Goal: Information Seeking & Learning: Learn about a topic

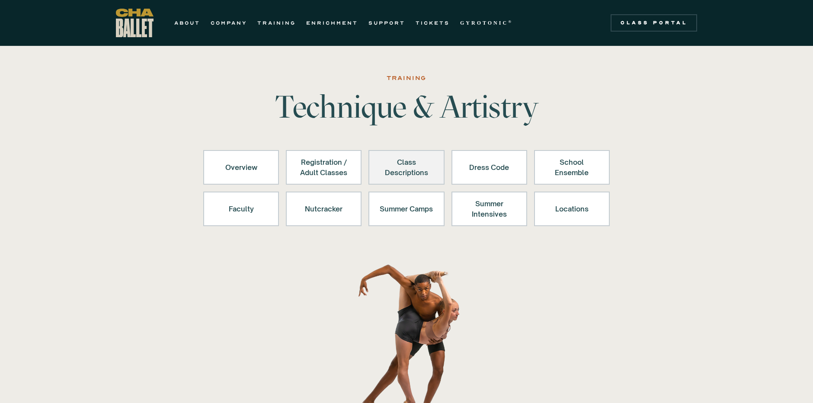
click at [399, 161] on div "Class Descriptions" at bounding box center [406, 167] width 53 height 21
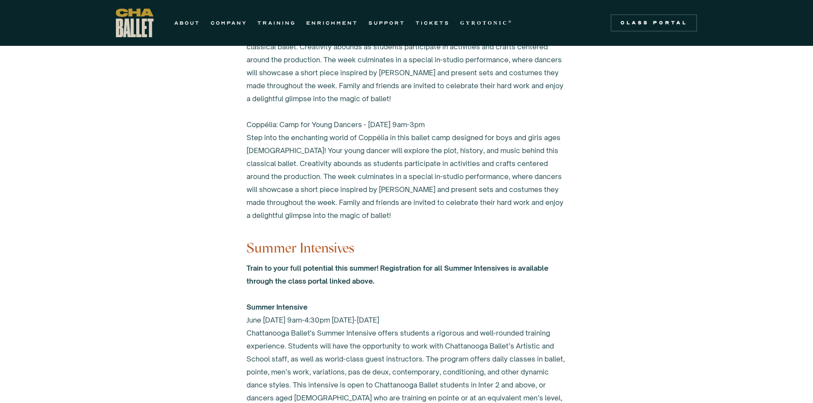
scroll to position [3341, 0]
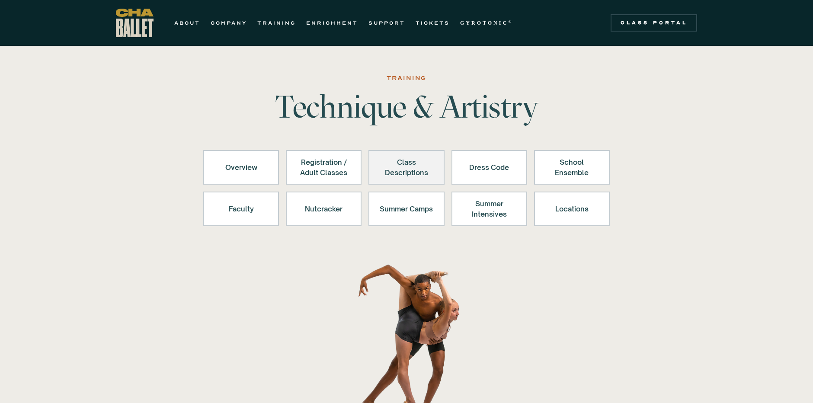
click at [390, 170] on div "Class Descriptions" at bounding box center [406, 167] width 53 height 21
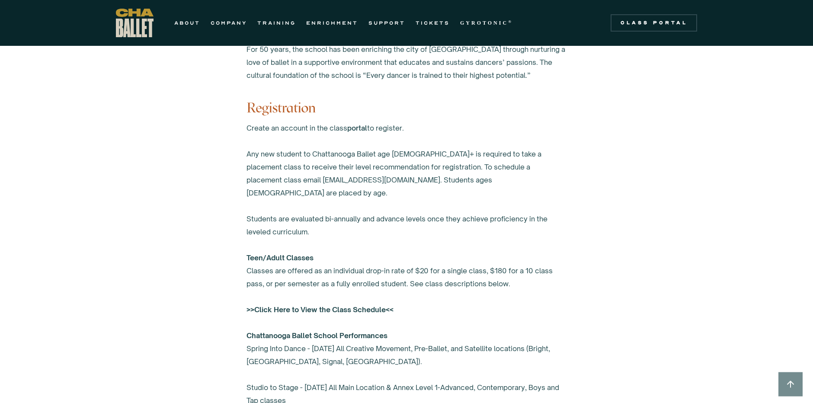
scroll to position [490, 0]
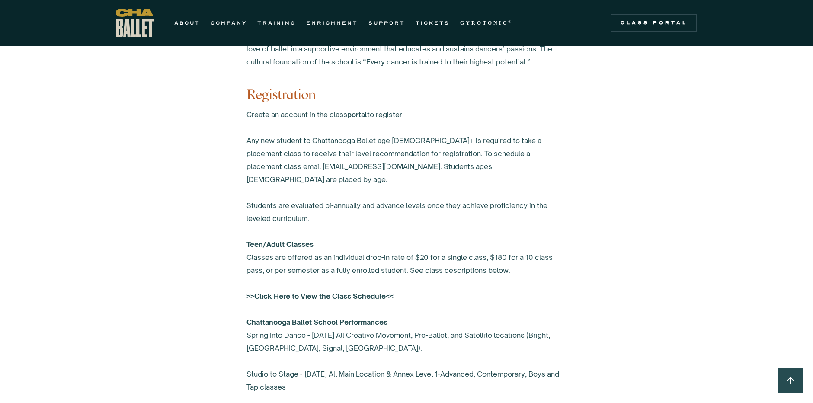
click at [336, 292] on strong ">>Click Here to View the Class Schedule<<" at bounding box center [320, 296] width 147 height 9
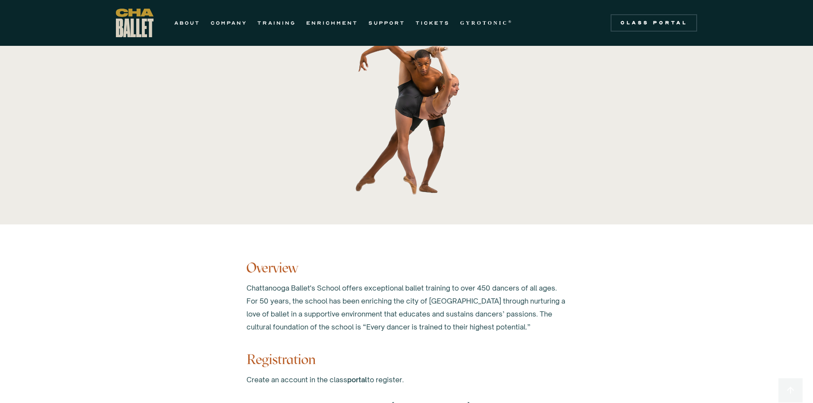
scroll to position [0, 0]
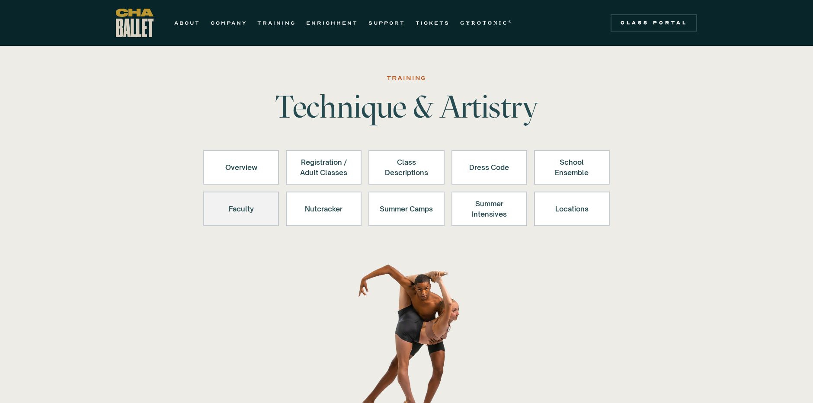
click at [235, 210] on div "Faculty" at bounding box center [241, 209] width 53 height 21
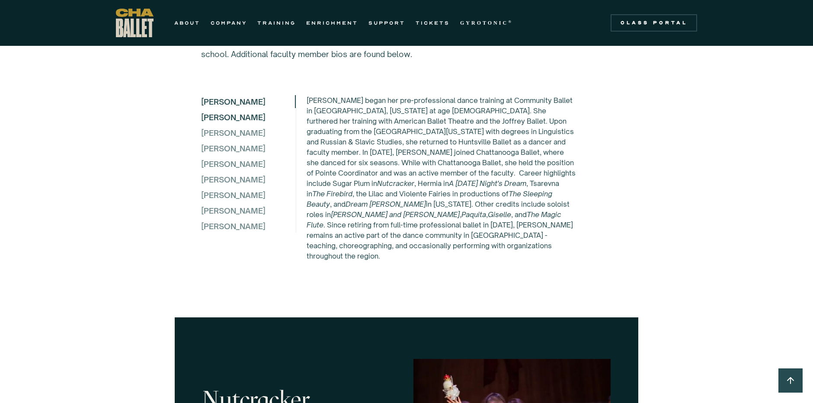
scroll to position [2253, 0]
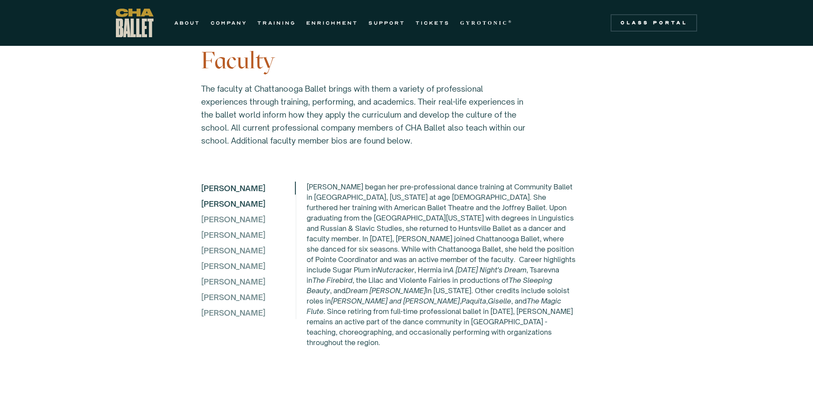
click at [230, 199] on div "[PERSON_NAME]" at bounding box center [248, 203] width 94 height 13
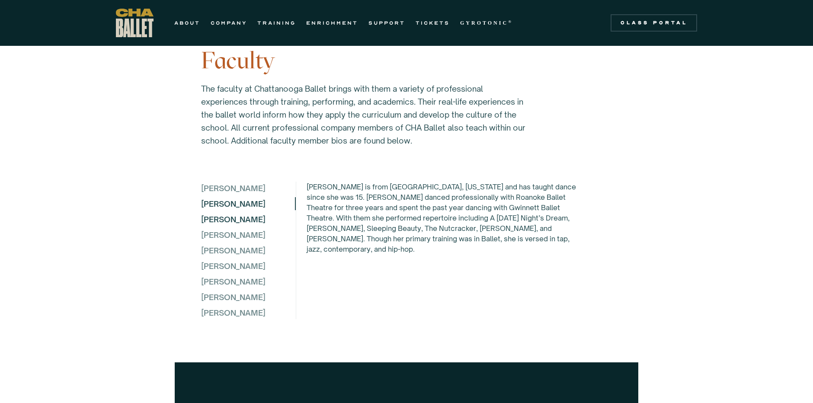
click at [224, 213] on div "[PERSON_NAME]" at bounding box center [248, 219] width 94 height 13
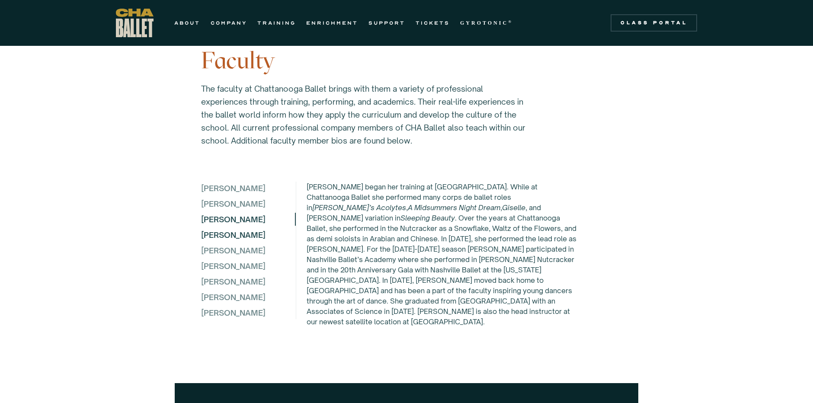
click at [231, 232] on div "[PERSON_NAME]" at bounding box center [248, 234] width 94 height 13
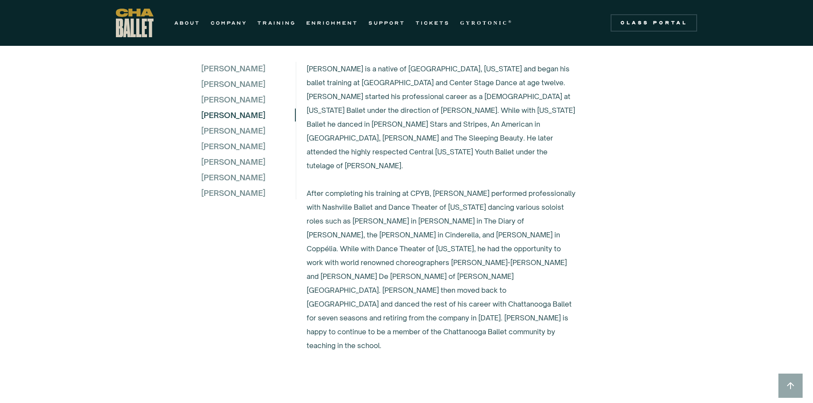
scroll to position [2383, 0]
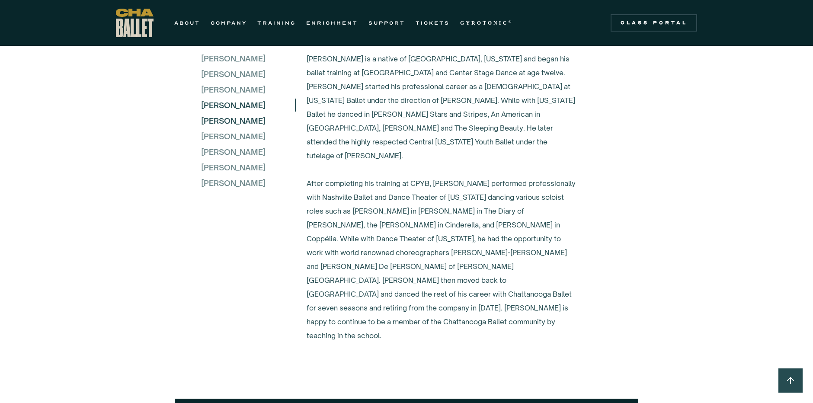
click at [232, 116] on div "[PERSON_NAME]" at bounding box center [248, 120] width 94 height 13
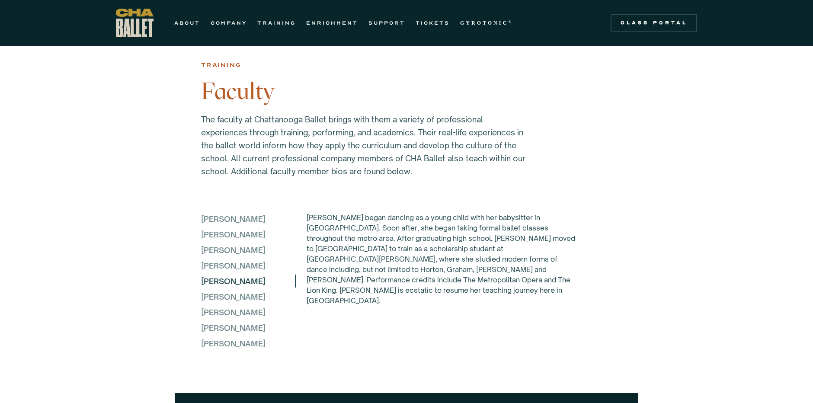
scroll to position [2210, 0]
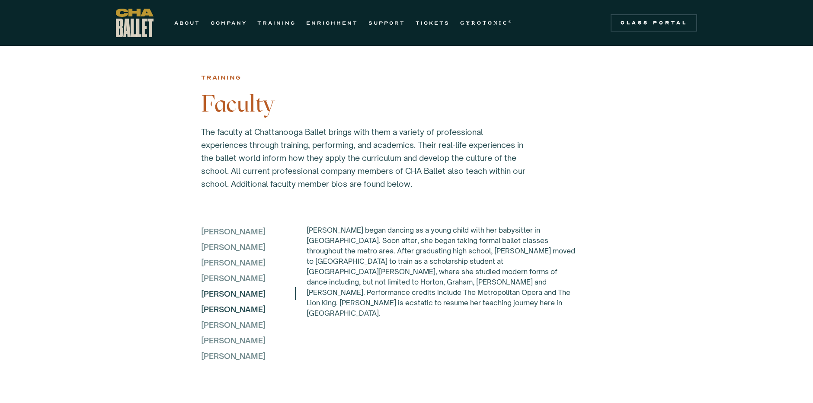
click at [239, 306] on div "[PERSON_NAME]" at bounding box center [248, 309] width 94 height 13
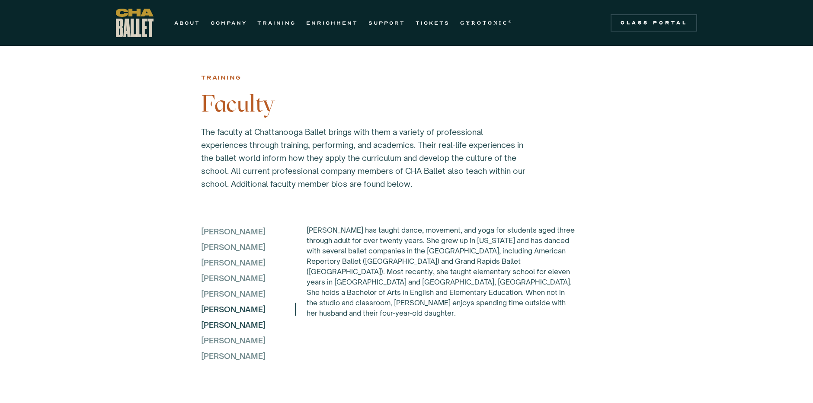
click at [220, 321] on div "[PERSON_NAME]" at bounding box center [248, 324] width 94 height 13
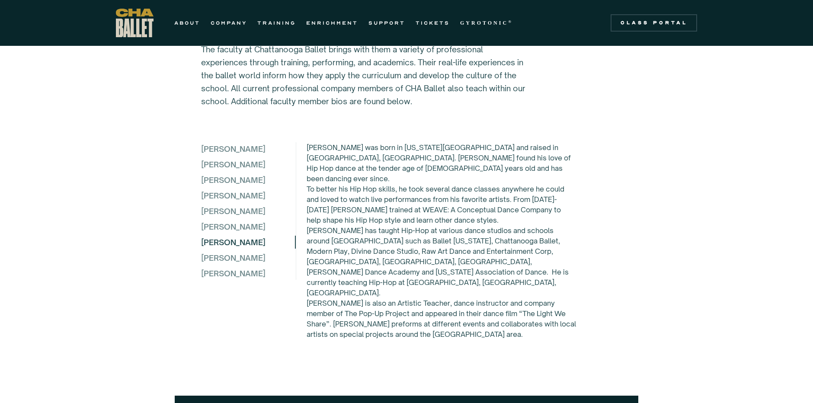
scroll to position [2296, 0]
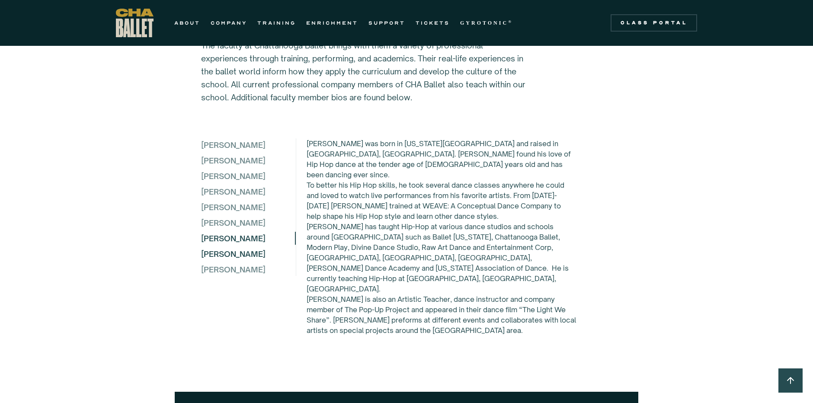
click at [239, 252] on div "[PERSON_NAME]" at bounding box center [248, 253] width 94 height 13
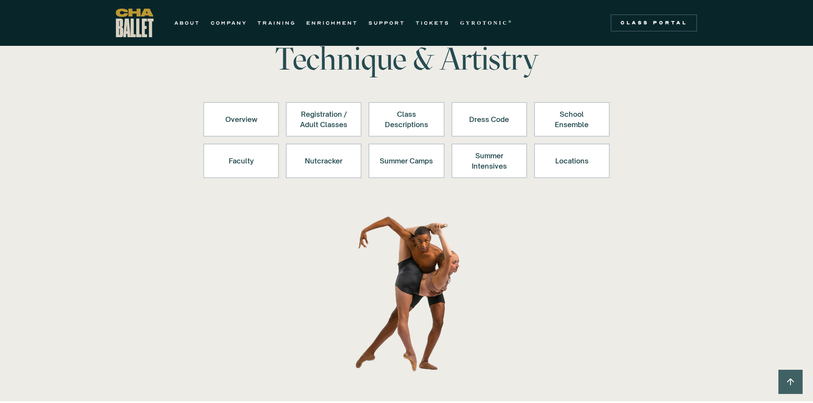
scroll to position [0, 0]
